Goal: Information Seeking & Learning: Check status

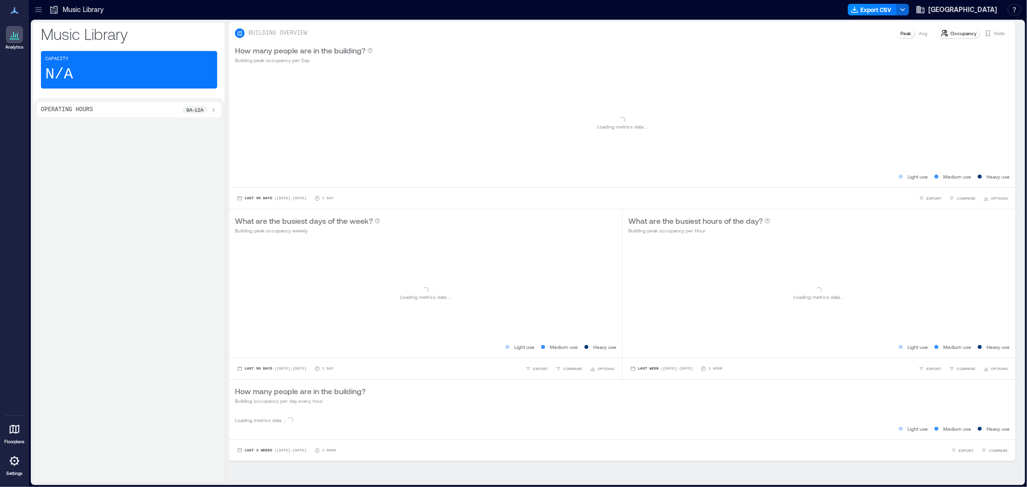
click at [39, 6] on icon at bounding box center [39, 10] width 10 height 10
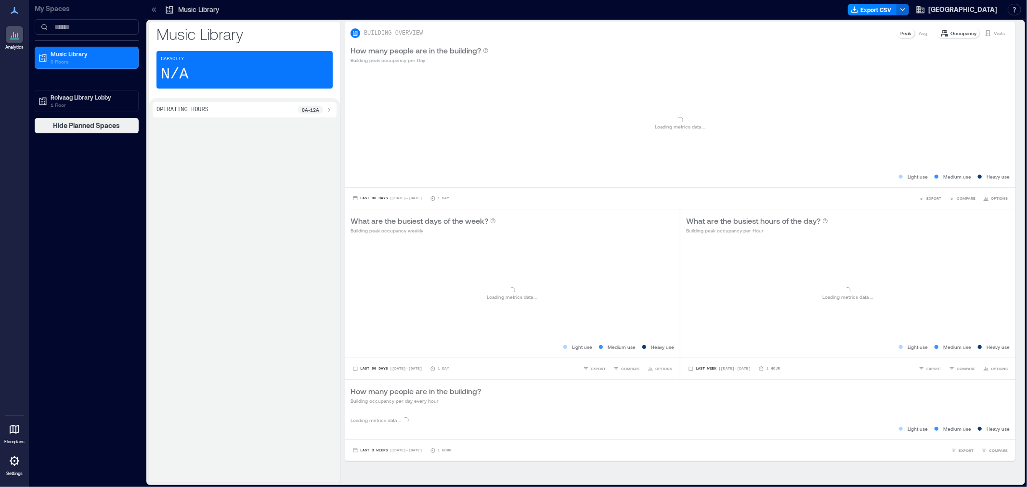
click at [66, 97] on p "Rolvaag Library Lobby" at bounding box center [91, 97] width 81 height 8
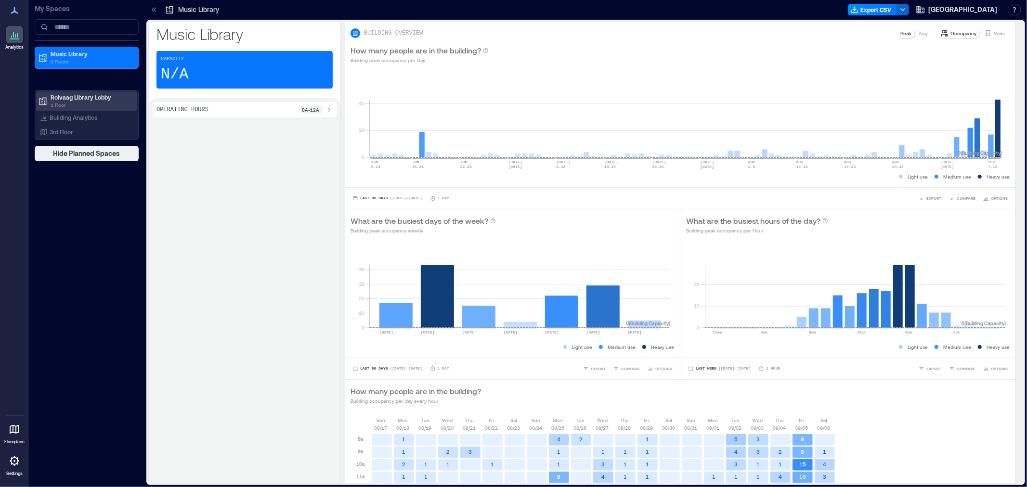
click at [67, 102] on p "1 Floor" at bounding box center [91, 105] width 81 height 8
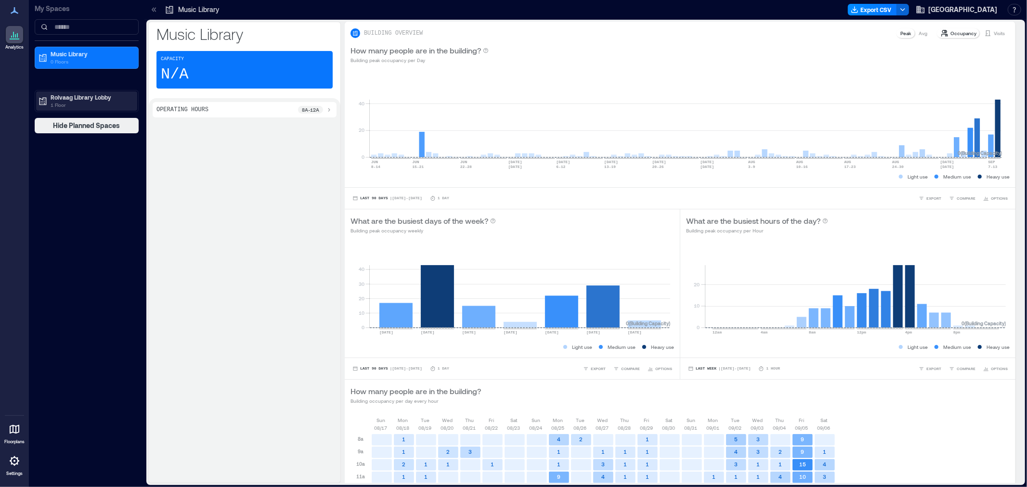
click at [67, 101] on p "1 Floor" at bounding box center [91, 105] width 81 height 8
click at [67, 113] on div "Building Analytics" at bounding box center [68, 118] width 61 height 10
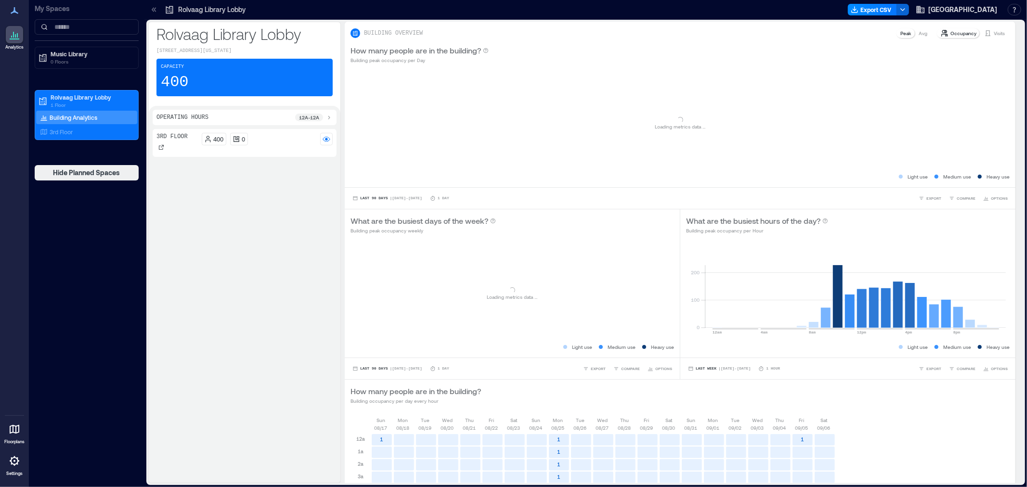
click at [152, 8] on icon at bounding box center [154, 10] width 10 height 10
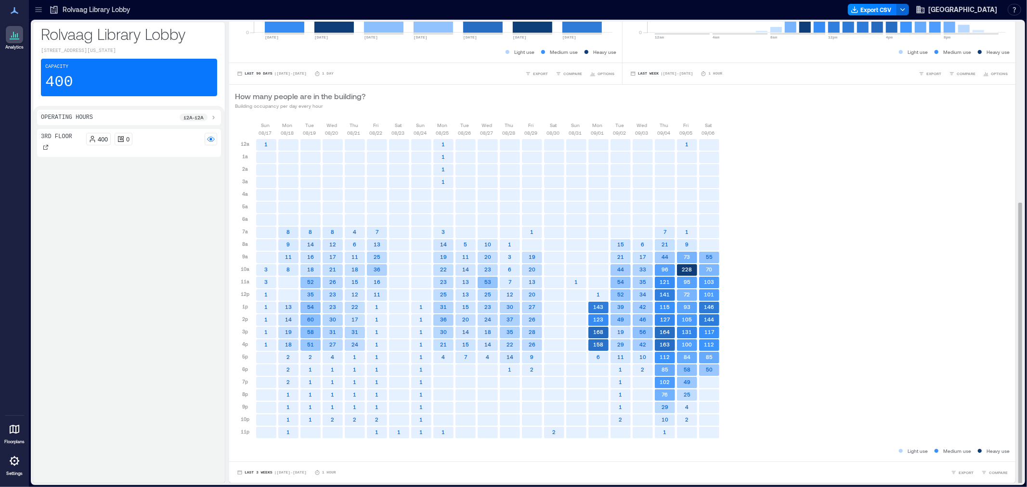
scroll to position [1, 0]
click at [259, 472] on span "Last 3 Weeks" at bounding box center [259, 472] width 28 height 0
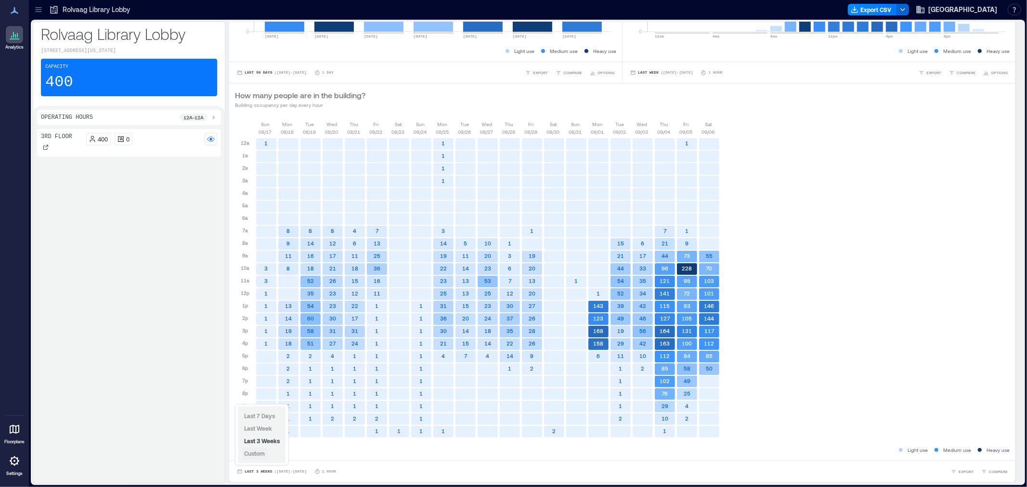
click at [250, 452] on span "Custom" at bounding box center [254, 454] width 21 height 7
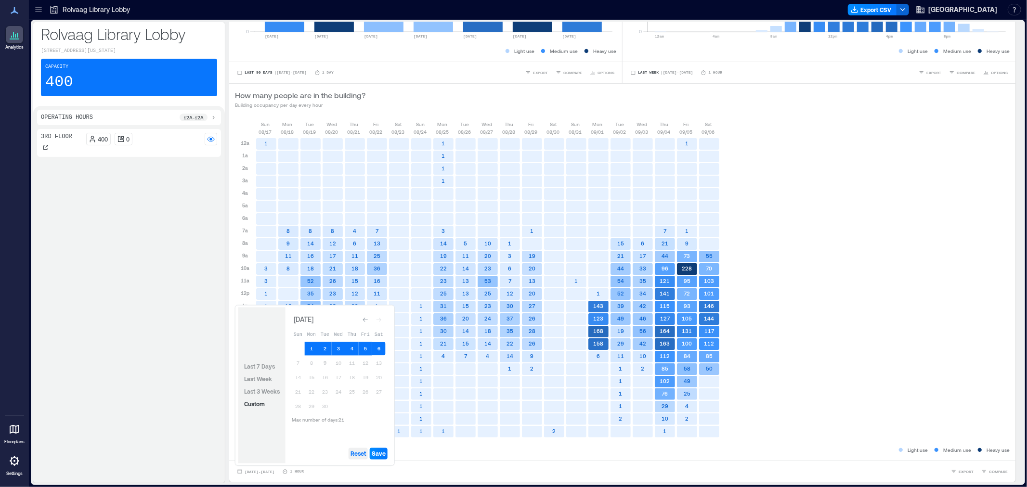
click at [358, 456] on span "Reset" at bounding box center [358, 454] width 15 height 8
click at [324, 347] on button "2" at bounding box center [324, 348] width 13 height 13
click at [328, 363] on button "9" at bounding box center [324, 363] width 13 height 13
click at [379, 457] on span "Save" at bounding box center [379, 454] width 14 height 8
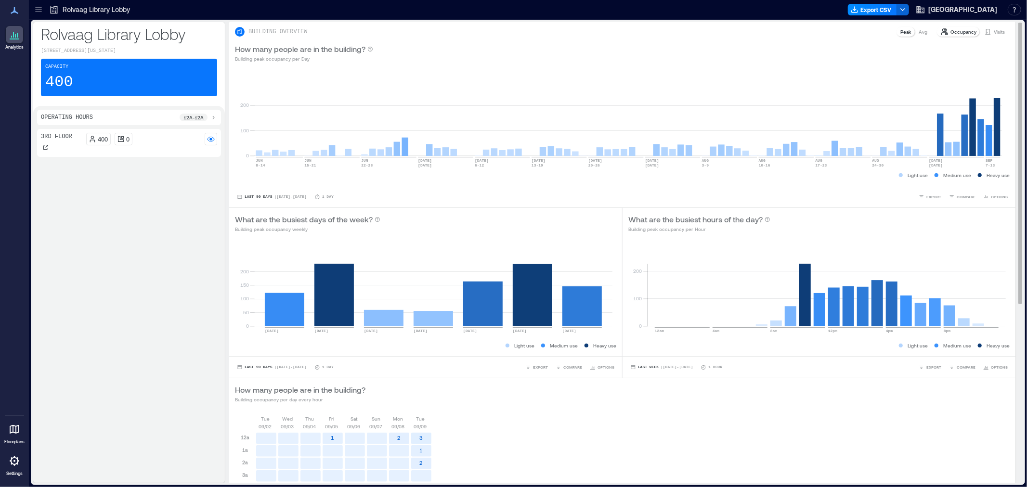
scroll to position [0, 0]
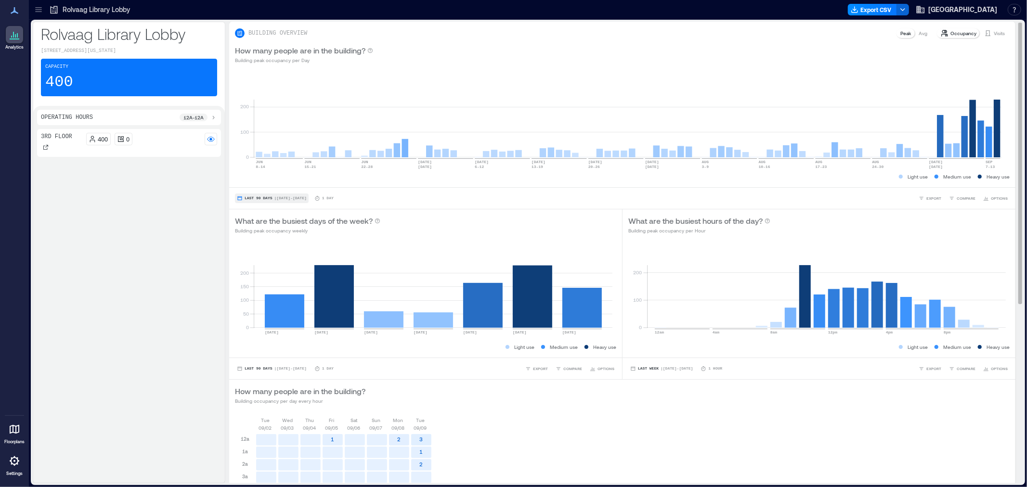
click at [250, 195] on button "Last 90 Days | [DATE] - [DATE]" at bounding box center [272, 199] width 74 height 10
click at [261, 184] on span "Custom" at bounding box center [254, 181] width 21 height 8
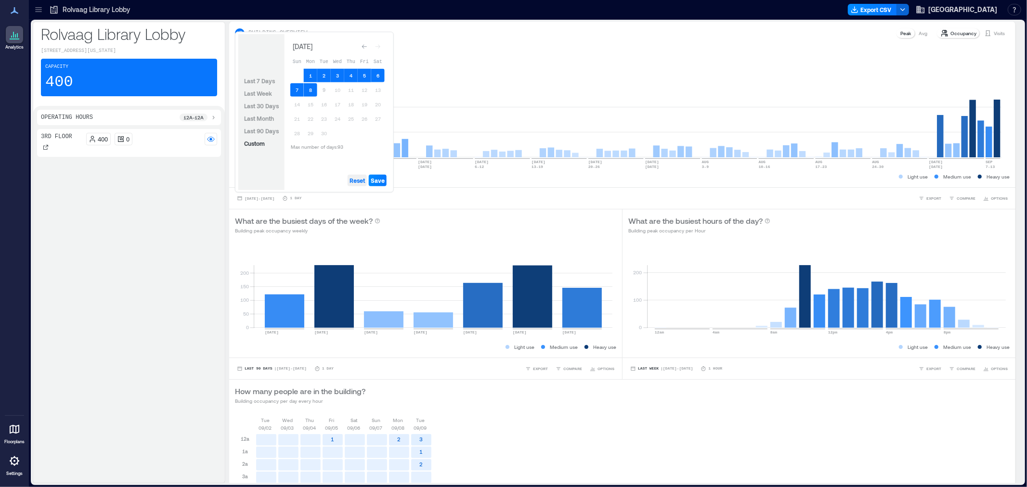
click at [355, 181] on span "Reset" at bounding box center [357, 181] width 15 height 8
click at [327, 73] on button "2" at bounding box center [323, 75] width 13 height 13
click at [312, 88] on button "8" at bounding box center [310, 89] width 13 height 13
click at [310, 74] on button "1" at bounding box center [310, 75] width 13 height 13
click at [377, 180] on span "Save" at bounding box center [378, 181] width 14 height 8
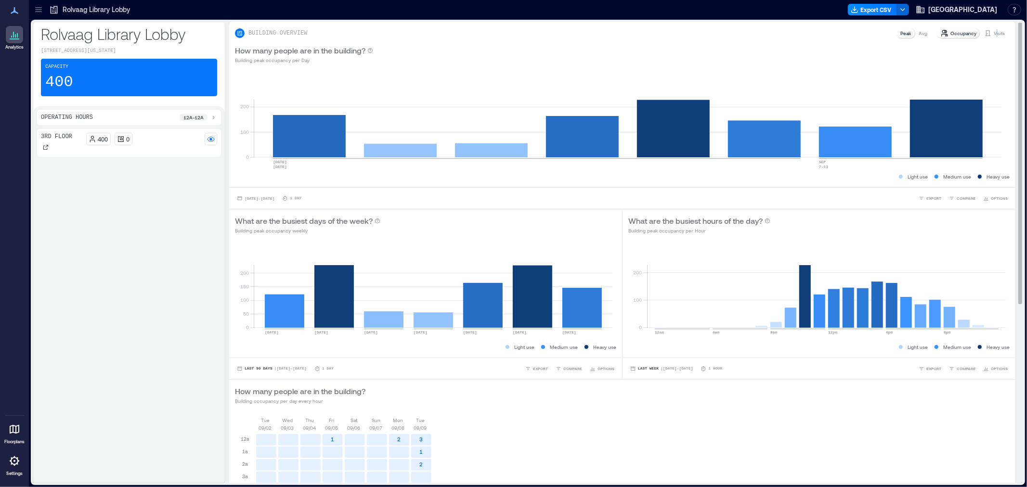
click at [994, 30] on p "Visits" at bounding box center [999, 33] width 11 height 8
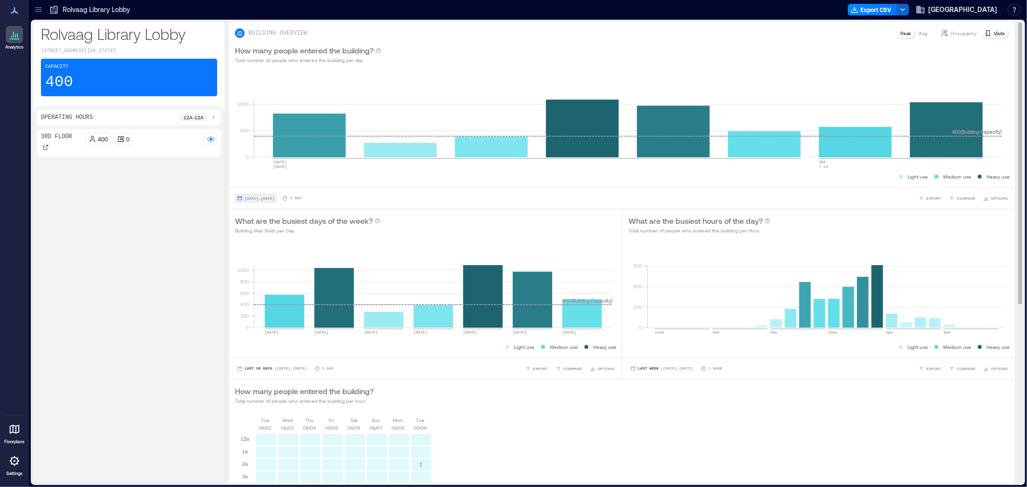
click at [256, 198] on span "[DATE] - [DATE]" at bounding box center [260, 199] width 30 height 4
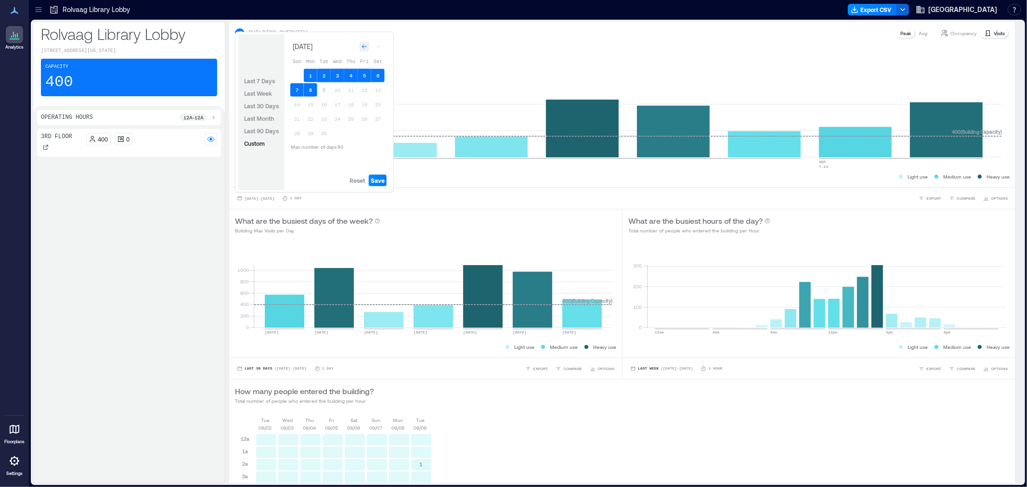
click at [362, 47] on icon "Go to previous month" at bounding box center [365, 47] width 6 height 6
click at [362, 47] on icon "Go to previous month" at bounding box center [365, 45] width 6 height 6
click at [362, 47] on icon "Go to previous month" at bounding box center [365, 47] width 6 height 6
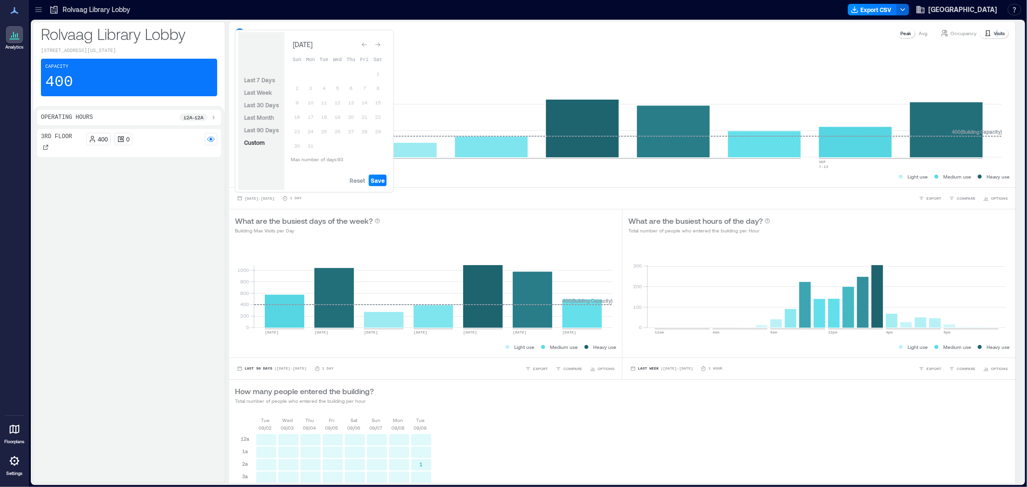
click at [362, 47] on icon "Go to previous month" at bounding box center [365, 45] width 6 height 6
click at [362, 47] on icon "Go to previous month" at bounding box center [365, 47] width 6 height 6
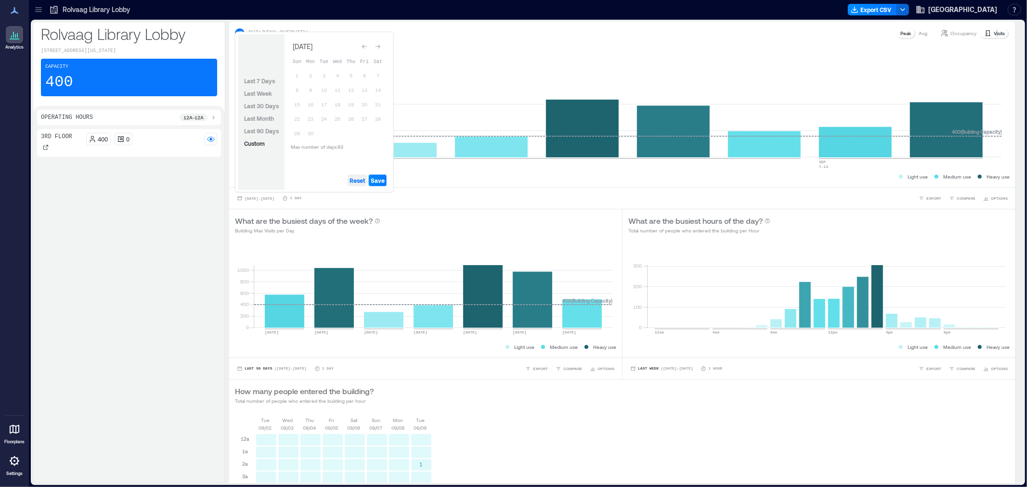
click at [358, 179] on span "Reset" at bounding box center [357, 181] width 15 height 8
click at [320, 73] on button "3" at bounding box center [323, 75] width 13 height 13
click at [311, 89] on button "9" at bounding box center [310, 89] width 13 height 13
click at [378, 179] on span "Save" at bounding box center [378, 181] width 14 height 8
